Goal: Task Accomplishment & Management: Use online tool/utility

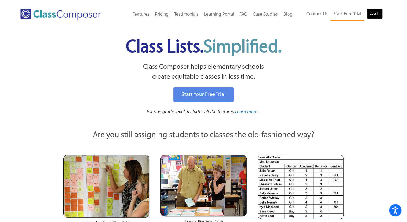
click at [372, 12] on link "Log In" at bounding box center [374, 13] width 16 height 11
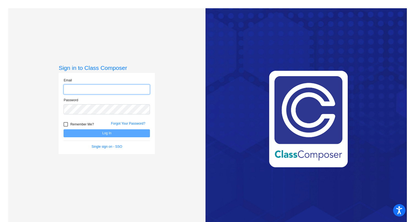
click at [105, 92] on input "email" at bounding box center [106, 89] width 86 height 10
type input "jgove@grantspass.k12.or.us"
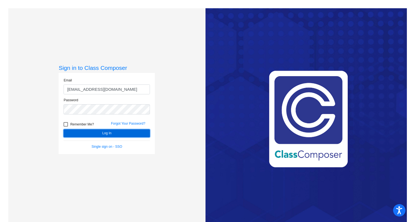
click at [93, 133] on button "Log In" at bounding box center [106, 133] width 86 height 8
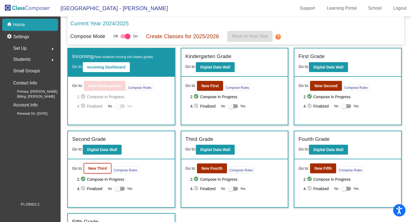
click at [100, 163] on button "New Third" at bounding box center [97, 168] width 27 height 10
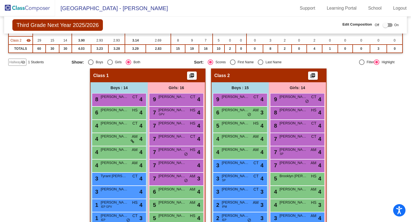
scroll to position [68, 0]
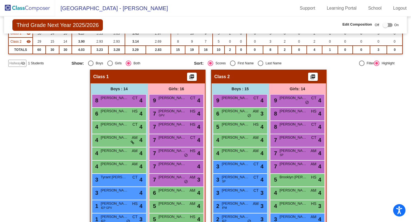
click at [18, 63] on span "Hallway" at bounding box center [15, 63] width 12 height 5
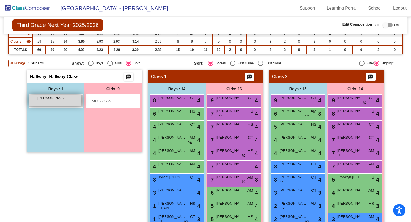
click at [37, 100] on span "Braxton Augustadt" at bounding box center [50, 97] width 27 height 5
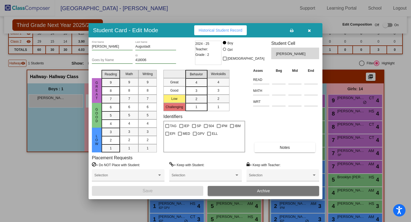
click at [309, 35] on div "Student Card - Edit Mode Historical Student Record" at bounding box center [206, 30] width 234 height 14
click at [308, 32] on icon "button" at bounding box center [309, 31] width 3 height 4
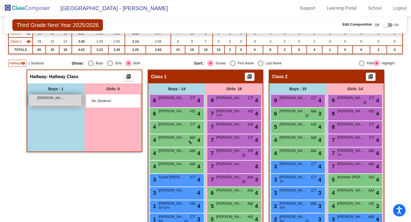
click at [61, 99] on span "Braxton Augustadt" at bounding box center [50, 97] width 27 height 5
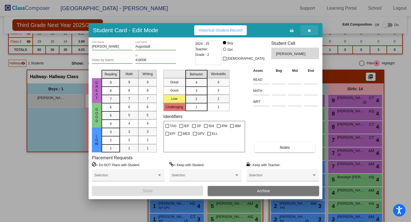
click at [309, 29] on icon "button" at bounding box center [309, 31] width 3 height 4
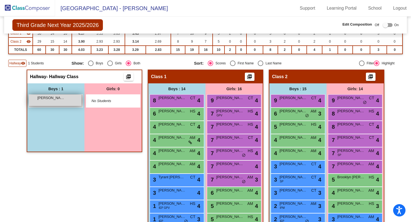
click at [53, 101] on div "Braxton Augustadt lock do_not_disturb_alt" at bounding box center [55, 100] width 53 height 11
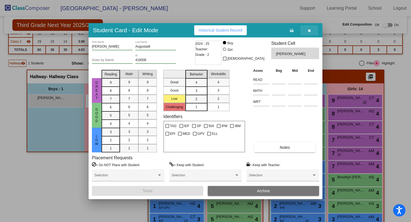
click at [310, 29] on icon "button" at bounding box center [309, 31] width 3 height 4
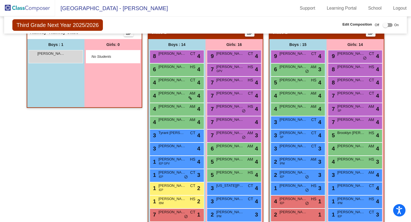
scroll to position [112, 0]
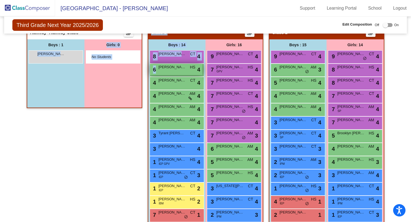
drag, startPoint x: 62, startPoint y: 58, endPoint x: 158, endPoint y: 73, distance: 97.4
click at [158, 73] on div "Hallway - Hallway Class picture_as_pdf Add Student First Name Last Name Student…" at bounding box center [205, 148] width 394 height 245
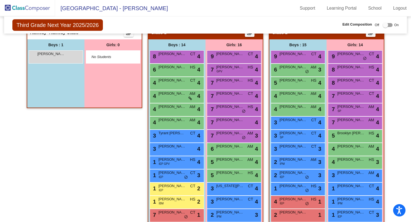
click at [27, 182] on div "Hallway - Hallway Class picture_as_pdf Add Student First Name Last Name Student…" at bounding box center [84, 148] width 115 height 245
drag, startPoint x: 64, startPoint y: 55, endPoint x: 96, endPoint y: 53, distance: 32.3
click at [96, 53] on div "Boys : 1 Braxton Augustadt lock do_not_disturb_alt Girls: 0 No Students" at bounding box center [84, 73] width 114 height 68
click at [49, 145] on div "Hallway - Hallway Class picture_as_pdf Add Student First Name Last Name Student…" at bounding box center [84, 148] width 115 height 245
drag, startPoint x: 51, startPoint y: 55, endPoint x: 53, endPoint y: 67, distance: 12.3
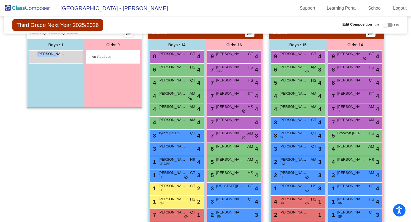
click at [53, 67] on div "Boys : 1 Braxton Augustadt lock do_not_disturb_alt" at bounding box center [55, 73] width 57 height 68
drag, startPoint x: 70, startPoint y: 55, endPoint x: 70, endPoint y: 85, distance: 30.5
click at [70, 85] on div "Boys : 1 Braxton Augustadt lock do_not_disturb_alt" at bounding box center [55, 73] width 57 height 68
click at [71, 56] on div "Braxton Augustadt lock do_not_disturb_alt" at bounding box center [55, 56] width 53 height 11
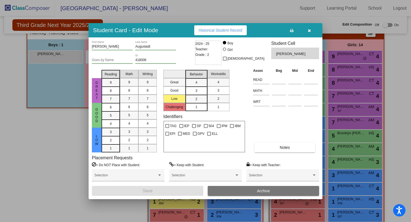
click at [311, 28] on button "button" at bounding box center [309, 30] width 18 height 10
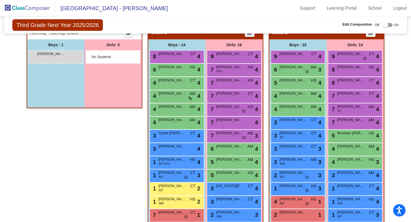
drag, startPoint x: 73, startPoint y: 54, endPoint x: 68, endPoint y: 70, distance: 16.6
click at [68, 70] on div "Boys : 1 Braxton Augustadt lock do_not_disturb_alt" at bounding box center [55, 73] width 57 height 68
click at [68, 55] on div "Braxton Augustadt lock do_not_disturb_alt" at bounding box center [55, 56] width 53 height 11
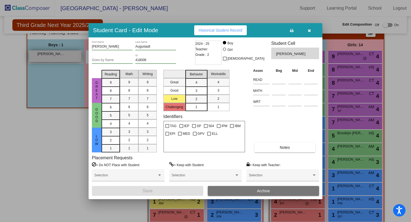
click at [68, 55] on div at bounding box center [205, 111] width 411 height 222
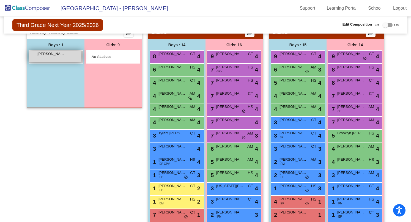
drag, startPoint x: 70, startPoint y: 52, endPoint x: 68, endPoint y: 58, distance: 6.4
click at [68, 58] on div "Braxton Augustadt lock do_not_disturb_alt" at bounding box center [55, 56] width 53 height 11
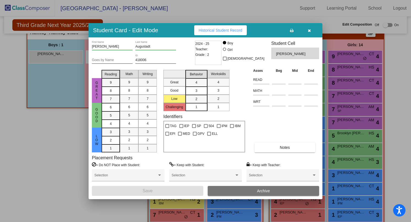
click at [308, 29] on icon "button" at bounding box center [309, 31] width 3 height 4
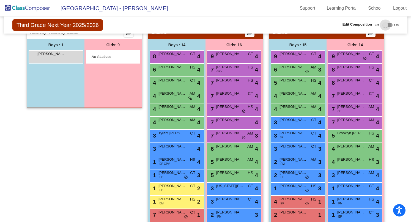
click at [382, 26] on div at bounding box center [384, 24] width 5 height 5
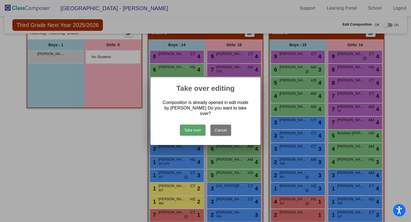
click at [196, 125] on button "Take over" at bounding box center [193, 130] width 26 height 11
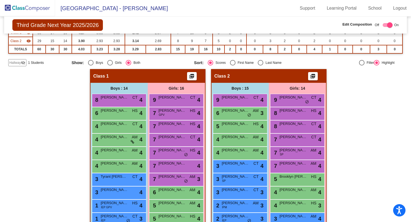
scroll to position [68, 0]
click at [16, 62] on span "Hallway" at bounding box center [15, 62] width 12 height 5
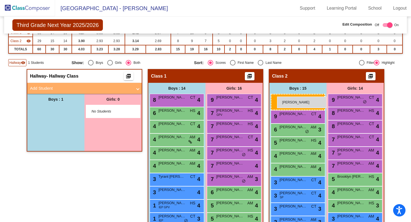
drag, startPoint x: 40, startPoint y: 111, endPoint x: 277, endPoint y: 96, distance: 236.8
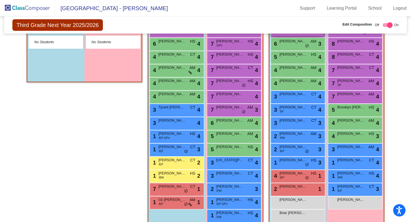
scroll to position [159, 0]
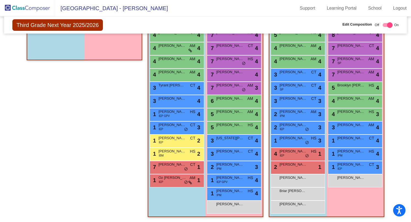
click at [26, 3] on img at bounding box center [27, 8] width 55 height 16
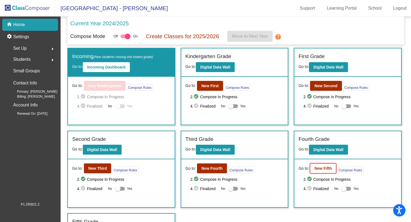
click at [324, 167] on b "New Fifth" at bounding box center [322, 168] width 17 height 4
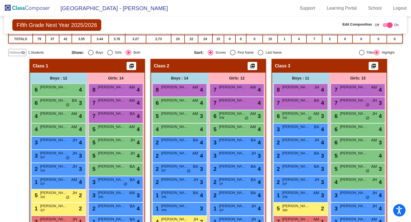
scroll to position [89, 0]
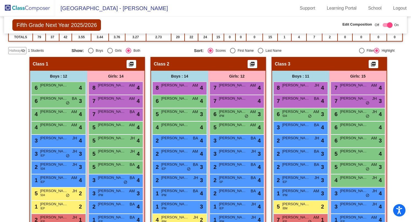
click at [16, 49] on span "Hallway" at bounding box center [15, 50] width 12 height 5
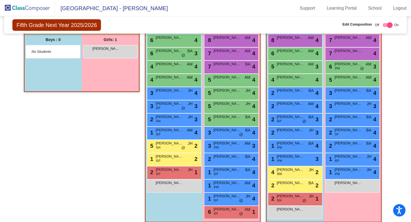
scroll to position [137, 0]
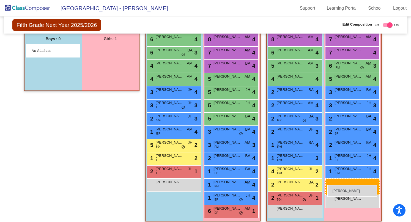
drag, startPoint x: 97, startPoint y: 52, endPoint x: 327, endPoint y: 183, distance: 265.1
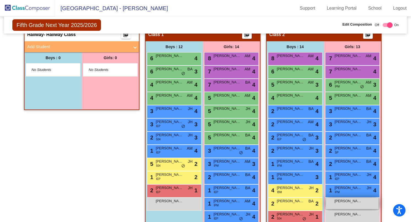
scroll to position [118, 0]
